Goal: Task Accomplishment & Management: Complete application form

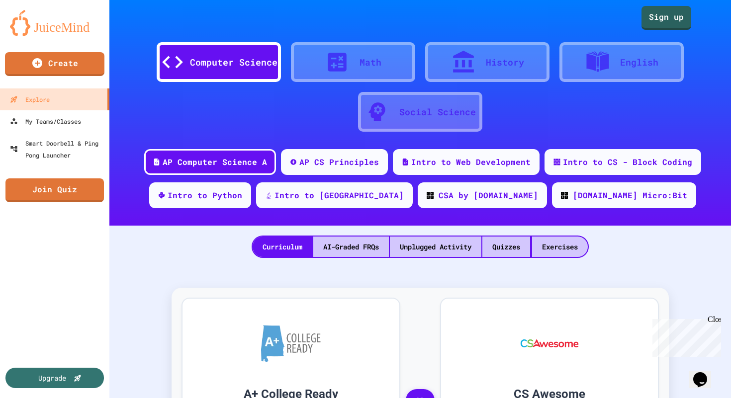
click at [495, 73] on div "History" at bounding box center [487, 62] width 124 height 40
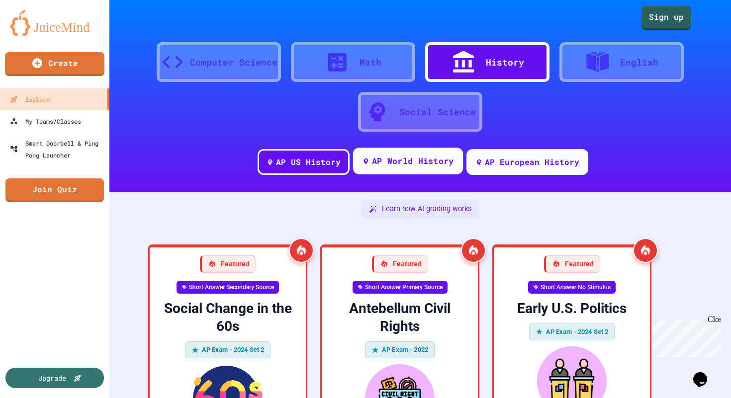
click at [427, 173] on div "AP World History" at bounding box center [408, 161] width 110 height 27
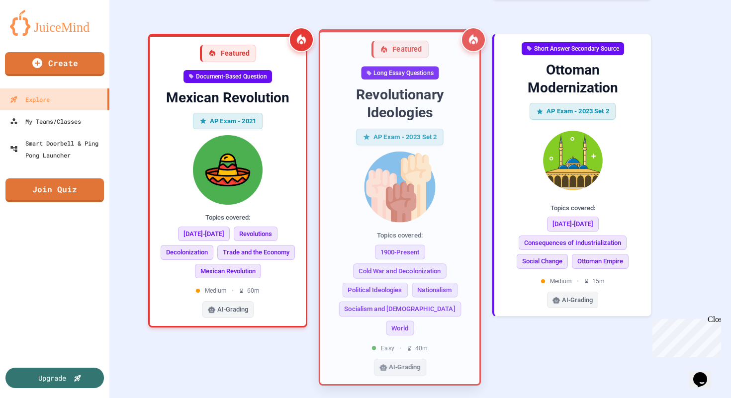
scroll to position [593, 0]
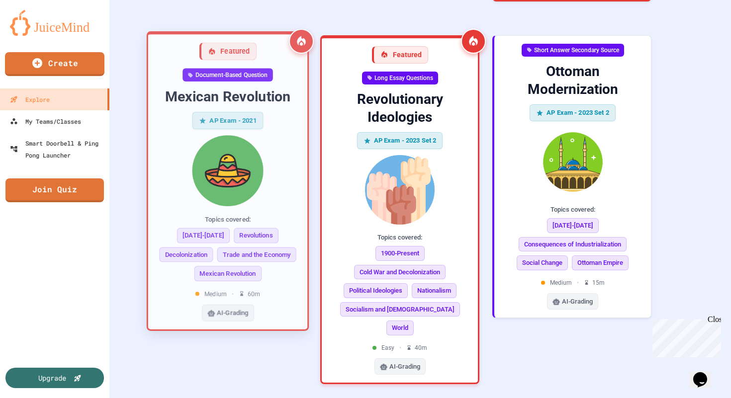
click at [283, 85] on div "Document-Based Question Mexican Revolution AP Exam - 2021 Topics covered: [DATE…" at bounding box center [227, 194] width 143 height 253
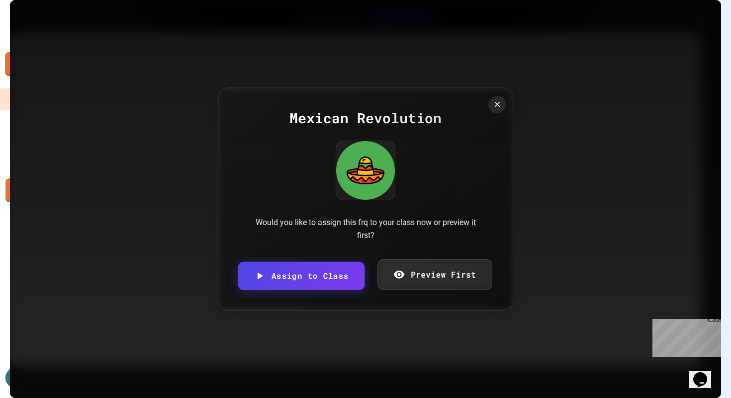
click at [441, 286] on link "Preview First" at bounding box center [434, 275] width 114 height 31
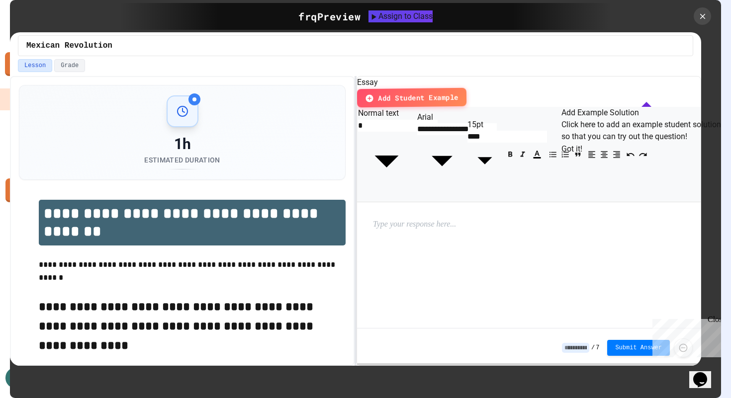
click at [490, 202] on div at bounding box center [529, 263] width 344 height 122
click at [452, 218] on p at bounding box center [437, 224] width 129 height 13
click at [616, 344] on span "Submit Answer" at bounding box center [638, 347] width 47 height 8
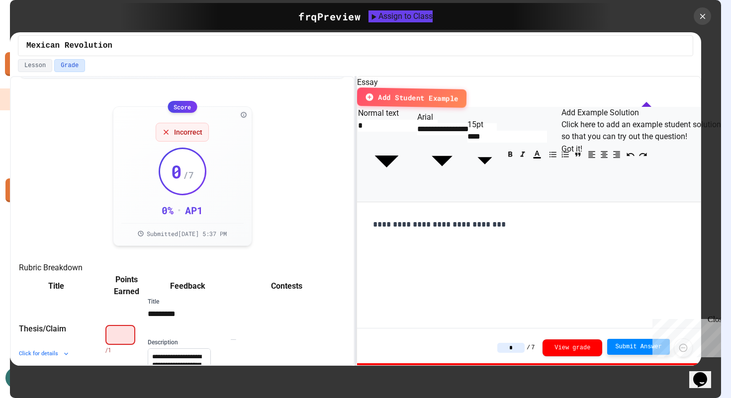
scroll to position [197, 0]
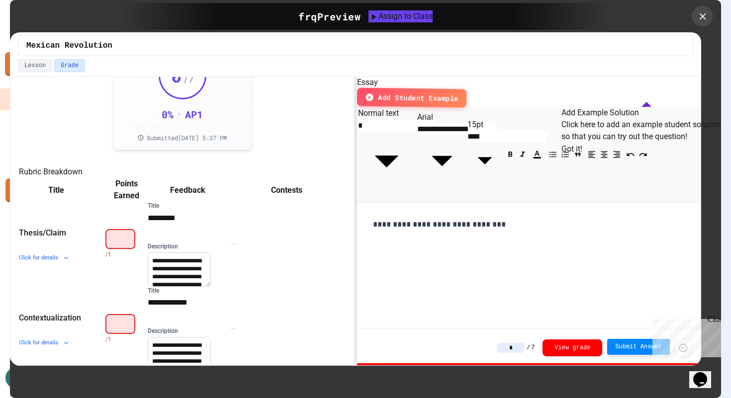
click at [701, 16] on icon at bounding box center [702, 16] width 11 height 11
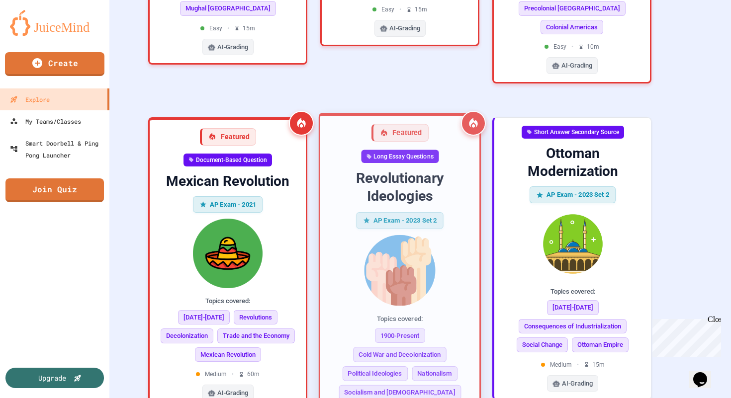
scroll to position [604, 0]
